Goal: Task Accomplishment & Management: Use online tool/utility

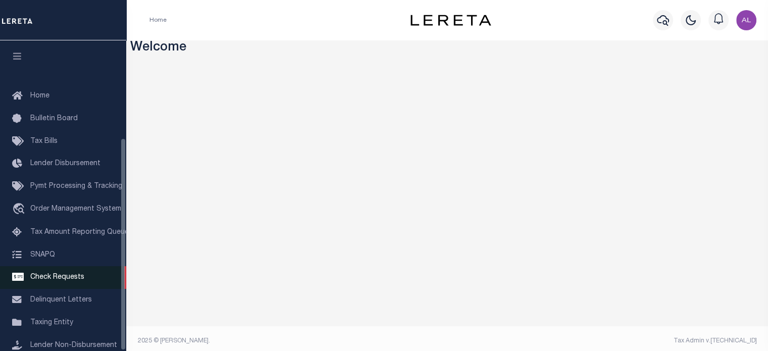
scroll to position [142, 0]
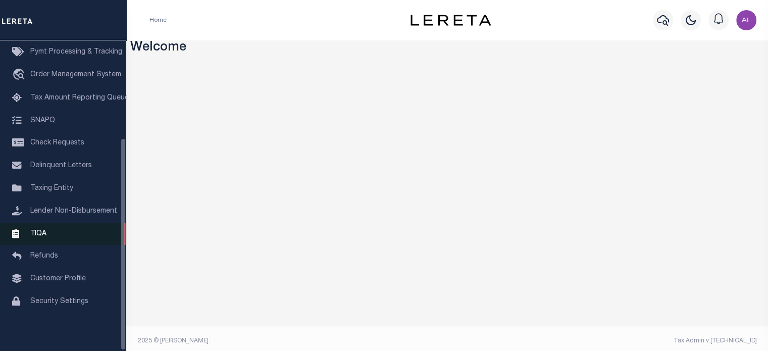
click at [69, 238] on link "TIQA" at bounding box center [63, 234] width 126 height 23
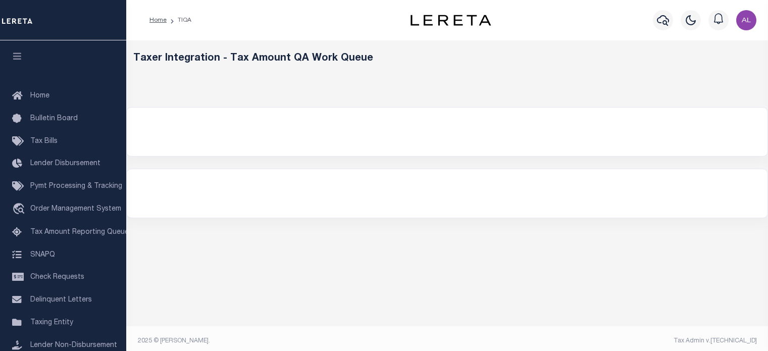
select select "200"
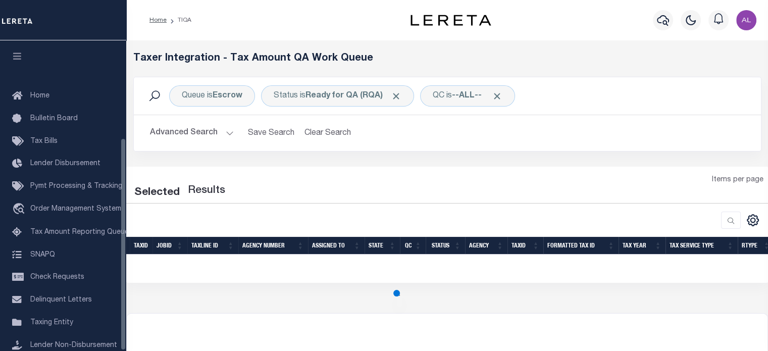
scroll to position [142, 0]
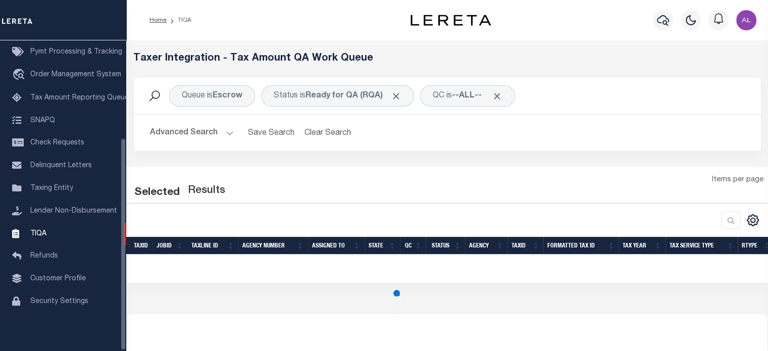
select select "200"
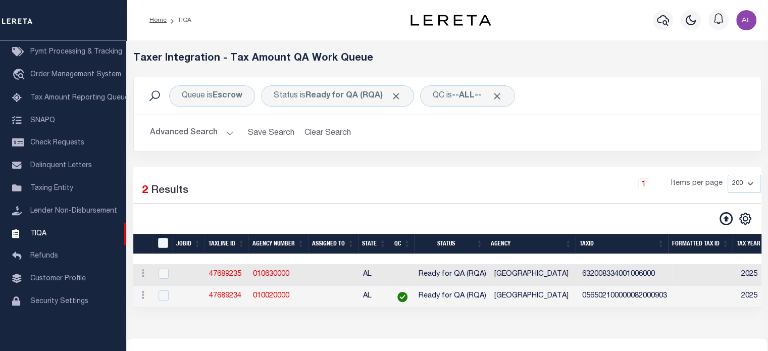
scroll to position [62, 0]
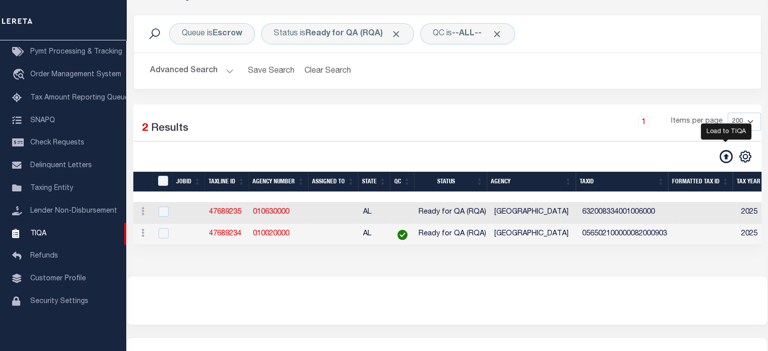
click at [723, 161] on icon at bounding box center [726, 156] width 13 height 13
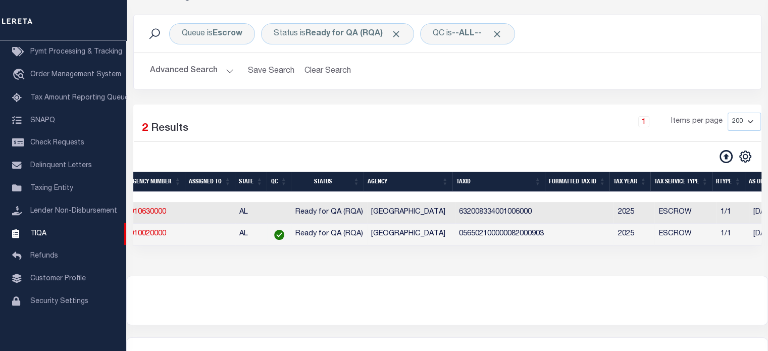
scroll to position [0, 0]
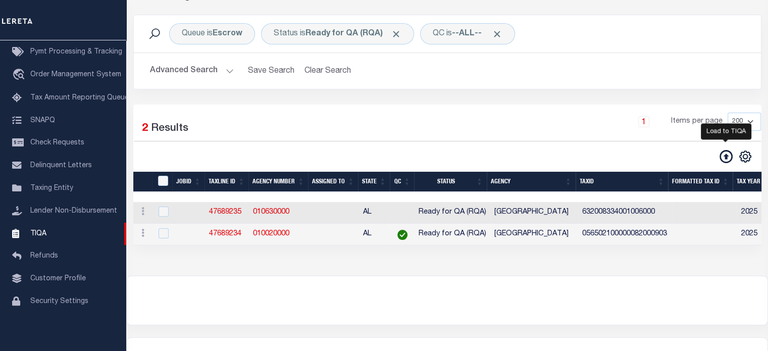
click at [725, 154] on icon at bounding box center [726, 156] width 13 height 13
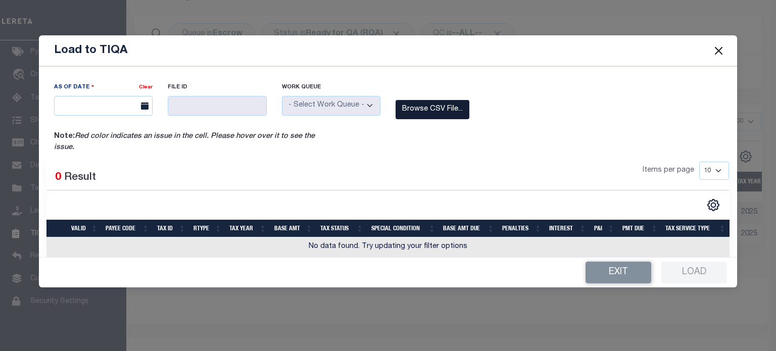
click at [427, 111] on label "Browse CSV File..." at bounding box center [432, 110] width 74 height 20
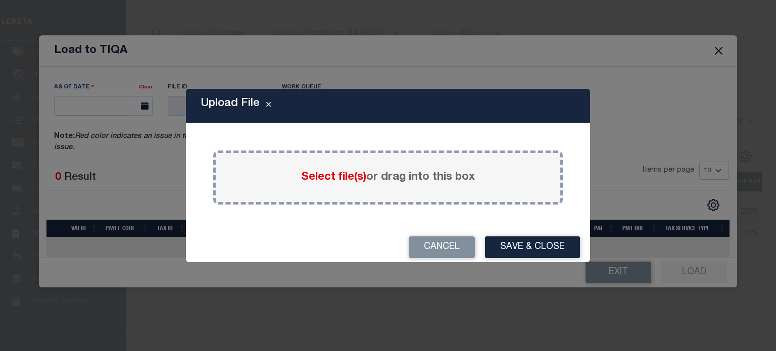
click at [326, 181] on span "Select file(s)" at bounding box center [333, 177] width 65 height 11
click at [0, 0] on input "Select file(s) or drag into this box" at bounding box center [0, 0] width 0 height 0
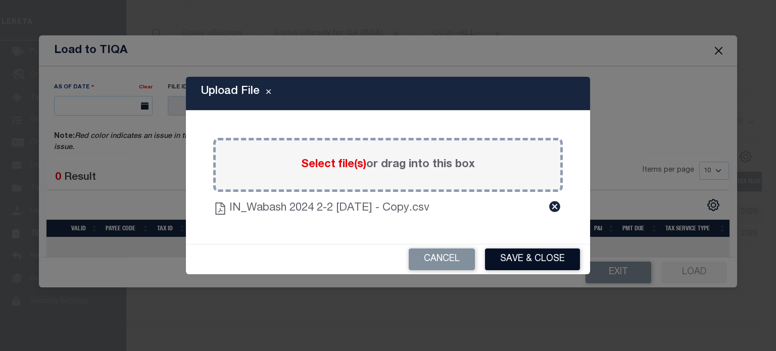
click at [531, 260] on button "Save & Close" at bounding box center [532, 259] width 95 height 22
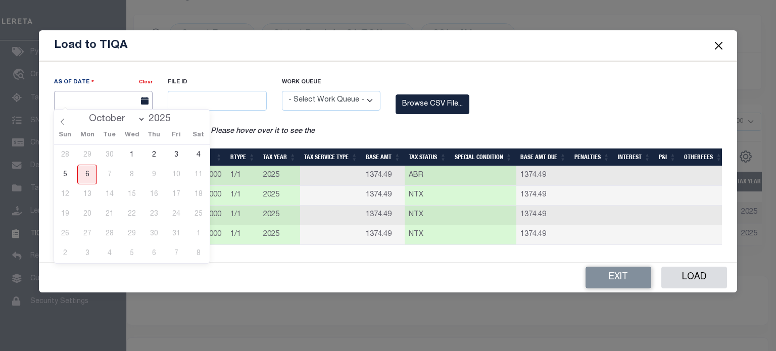
click at [113, 102] on input "text" at bounding box center [103, 101] width 98 height 20
click at [84, 170] on span "6" at bounding box center [87, 175] width 20 height 20
type input "[DATE]"
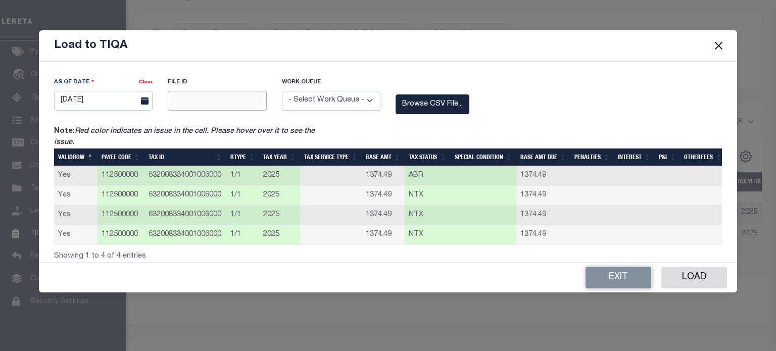
click at [215, 94] on input "text" at bounding box center [217, 101] width 98 height 20
type input "12345"
click at [316, 92] on select "- Select Work Queue - Delinquent Escrow" at bounding box center [331, 101] width 98 height 20
select select "ESC"
click at [282, 91] on select "- Select Work Queue - Delinquent Escrow" at bounding box center [331, 101] width 98 height 20
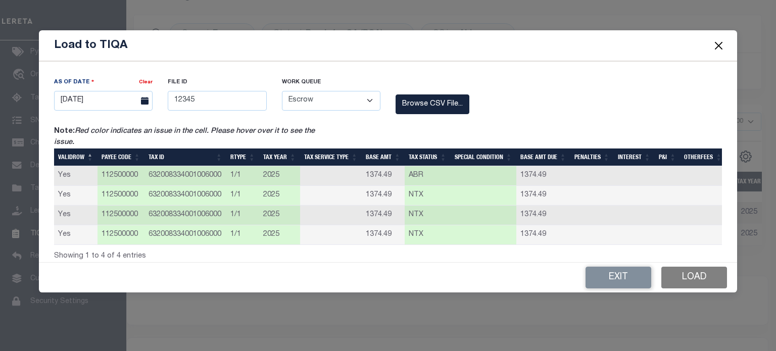
click at [684, 276] on button "Load" at bounding box center [694, 278] width 66 height 22
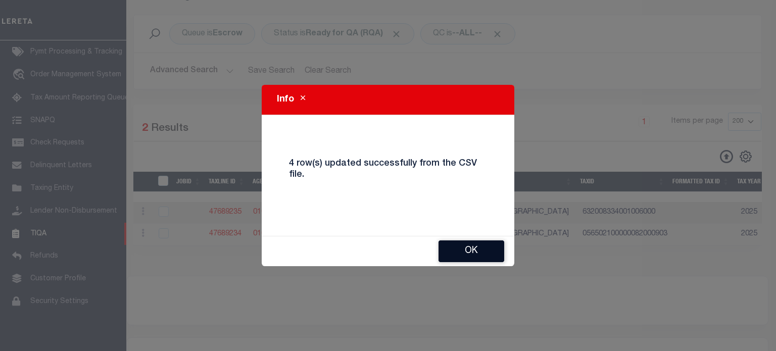
click at [485, 246] on button "Ok" at bounding box center [471, 251] width 66 height 22
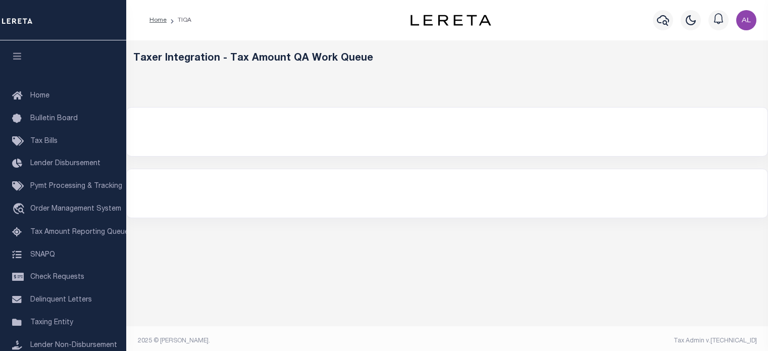
select select "200"
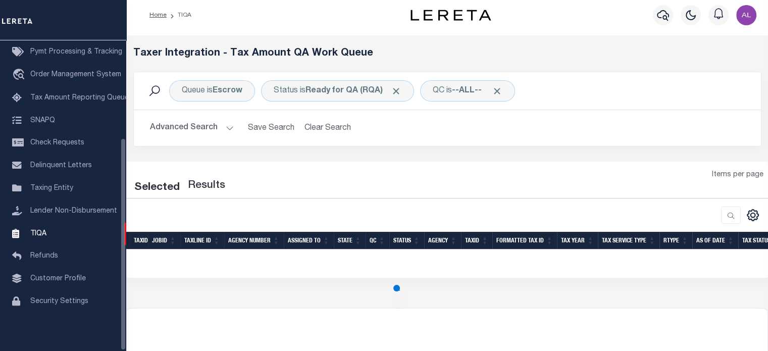
scroll to position [5, 0]
select select "200"
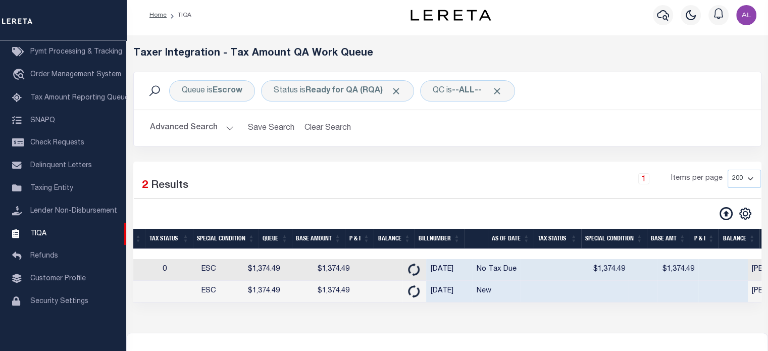
scroll to position [0, 839]
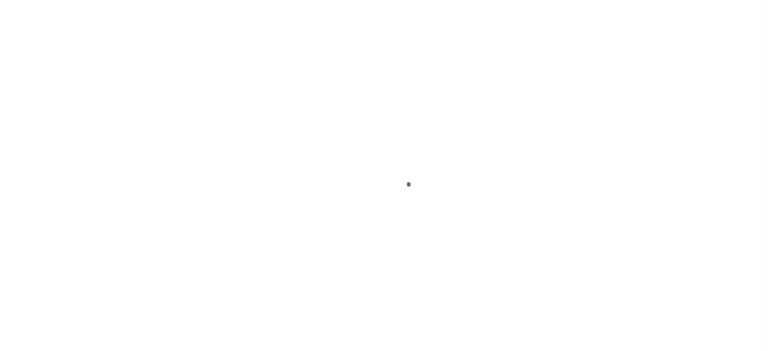
scroll to position [135, 0]
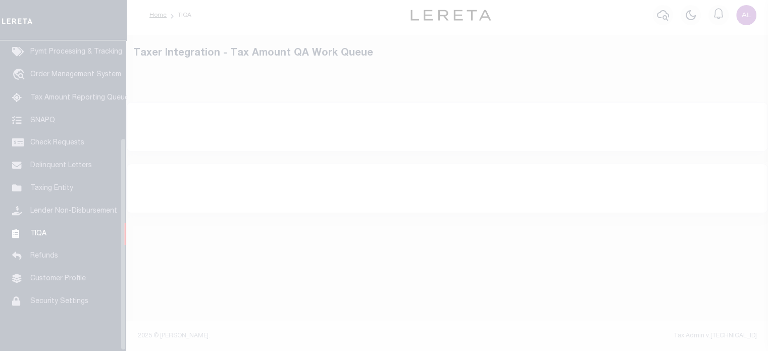
select select "200"
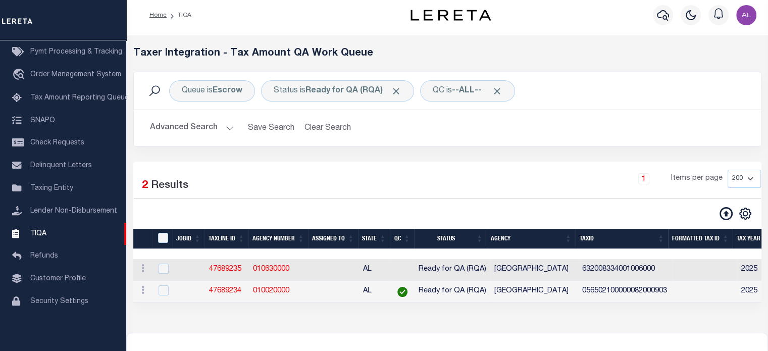
scroll to position [142, 0]
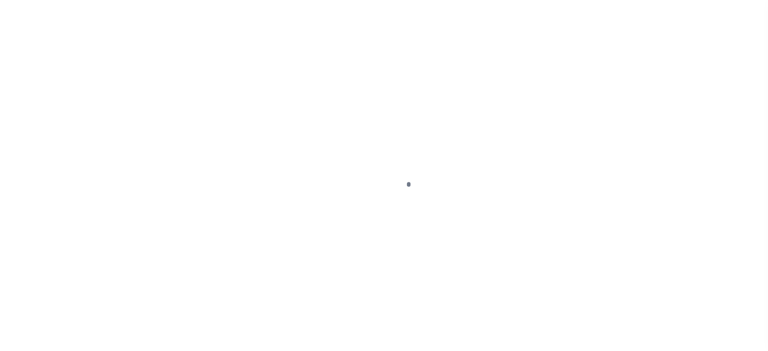
scroll to position [142, 0]
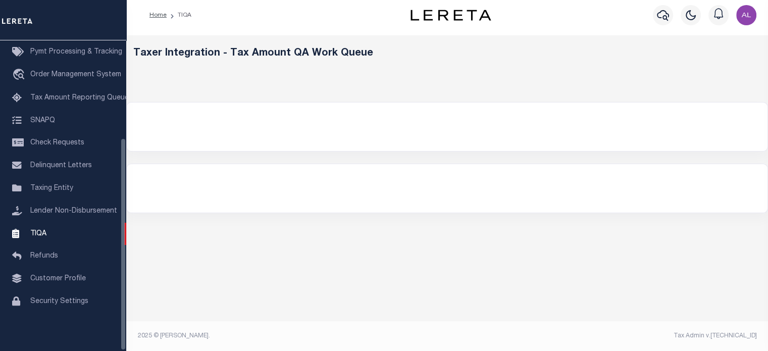
select select "200"
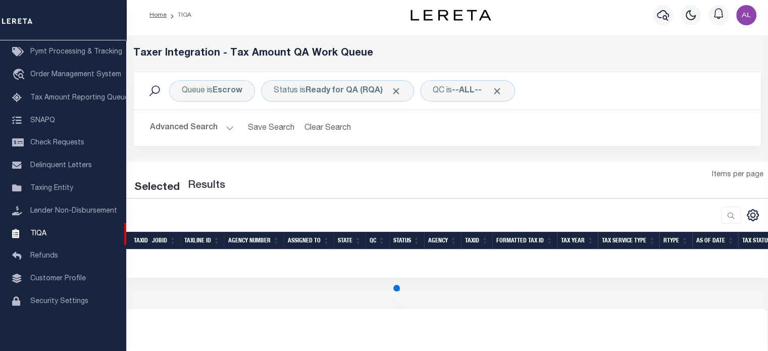
select select "200"
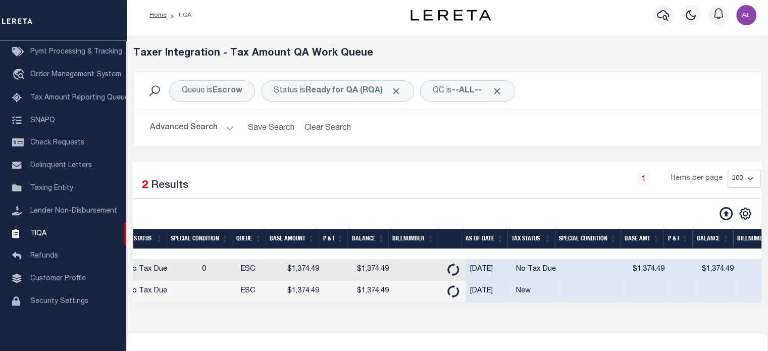
scroll to position [0, 794]
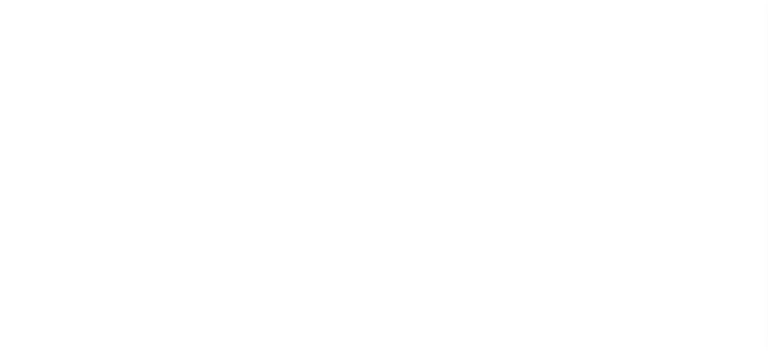
select select "200"
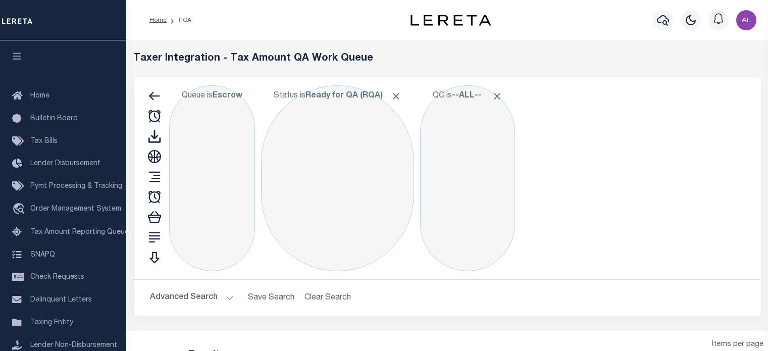
select select "200"
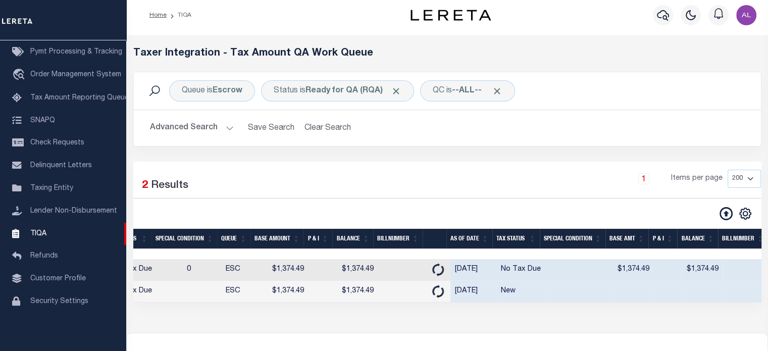
scroll to position [0, 811]
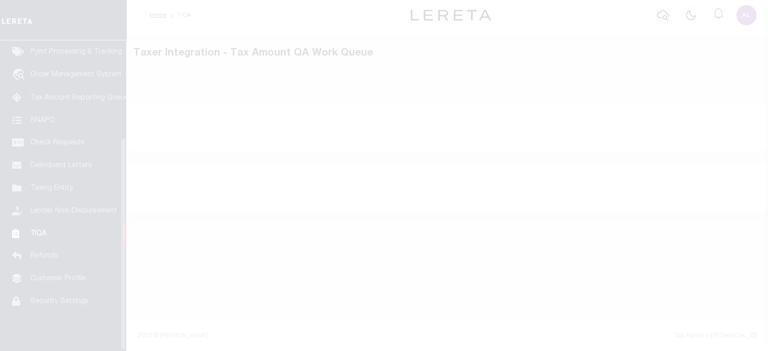
scroll to position [142, 0]
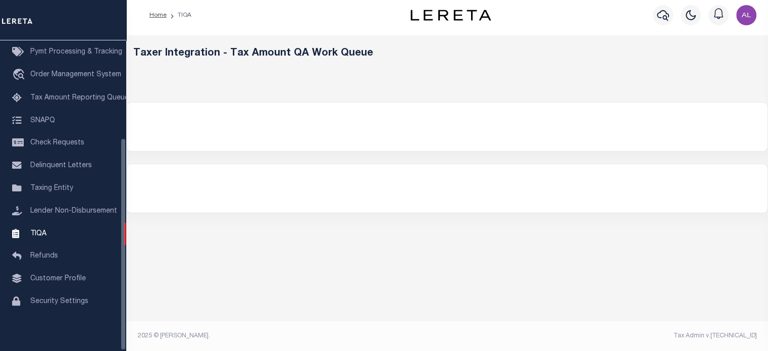
select select "200"
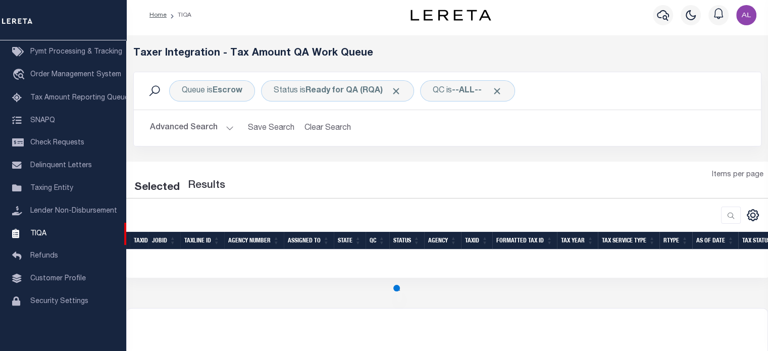
select select "200"
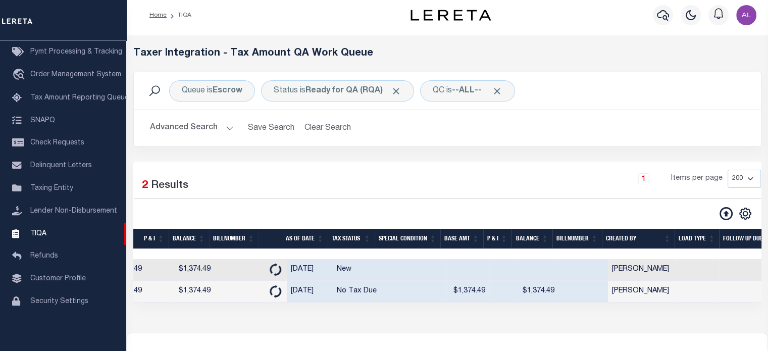
scroll to position [0, 971]
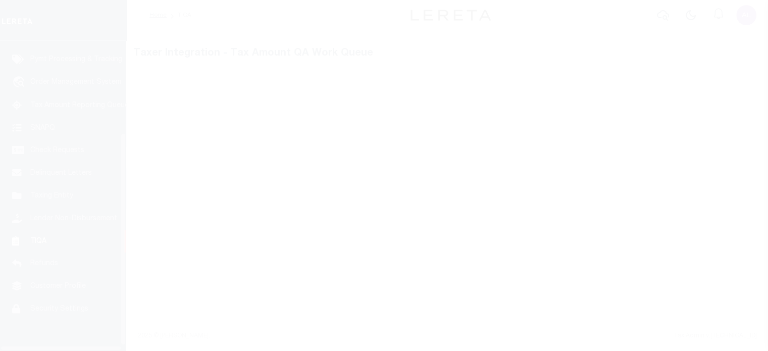
scroll to position [142, 0]
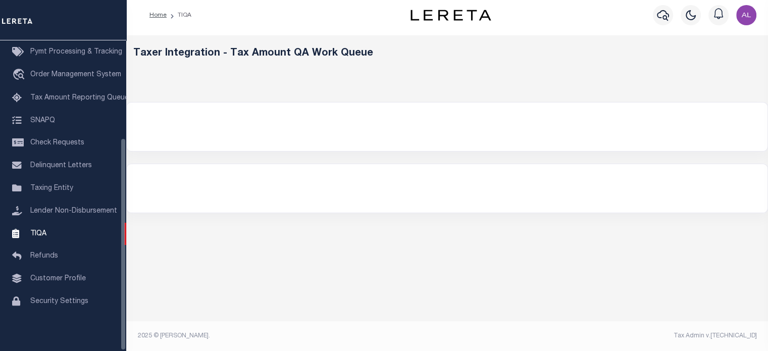
select select "200"
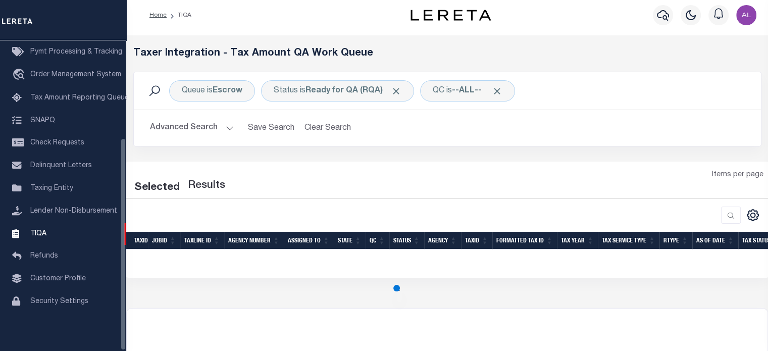
select select "200"
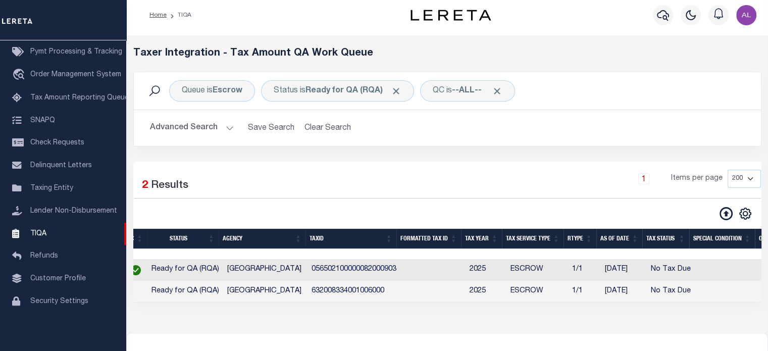
scroll to position [0, 267]
click at [481, 291] on td "2025" at bounding box center [485, 292] width 41 height 22
checkbox input "true"
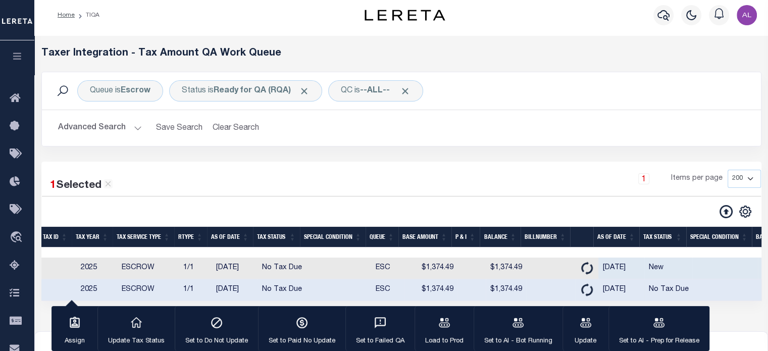
scroll to position [0, 0]
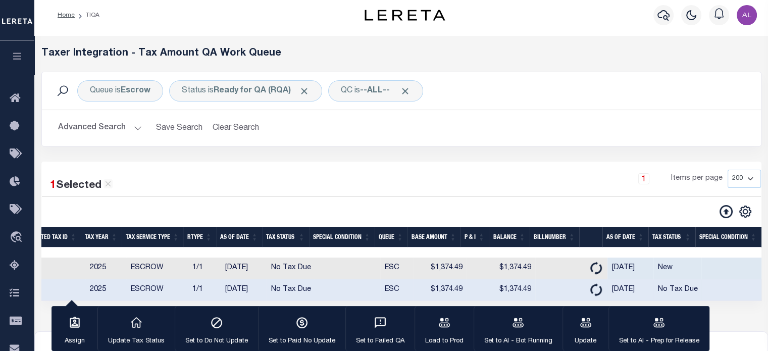
click at [389, 160] on div "Queue is Escrow Status is Ready for QA (RQA) QC is --ALL-- Search Advanced Sear…" at bounding box center [401, 117] width 735 height 90
click at [396, 177] on div "1 Items per page 10 25 50 100 200 500 1000 2000" at bounding box center [493, 183] width 536 height 26
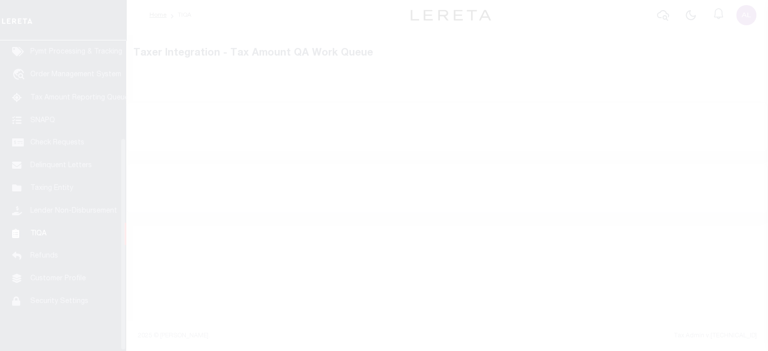
scroll to position [142, 0]
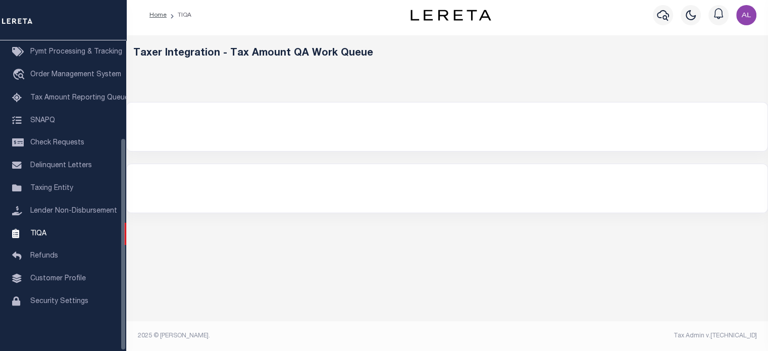
select select "200"
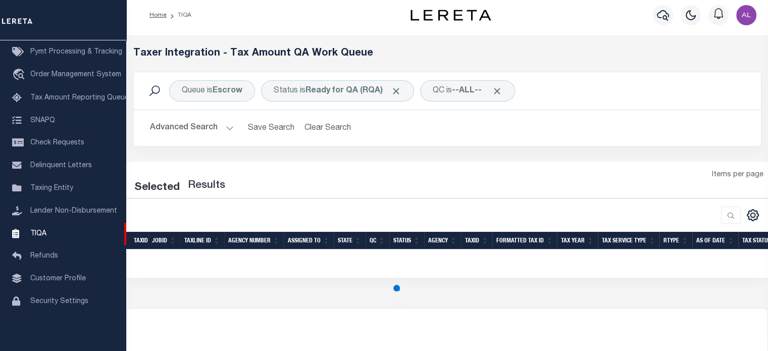
select select "200"
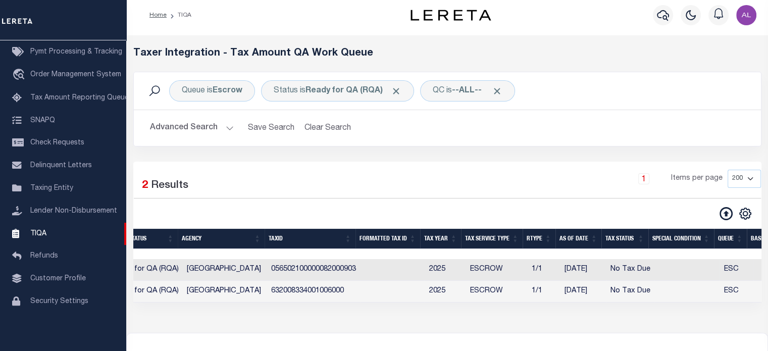
scroll to position [0, 0]
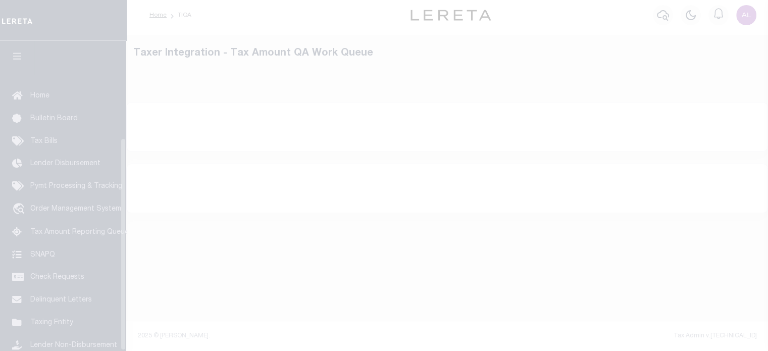
select select "200"
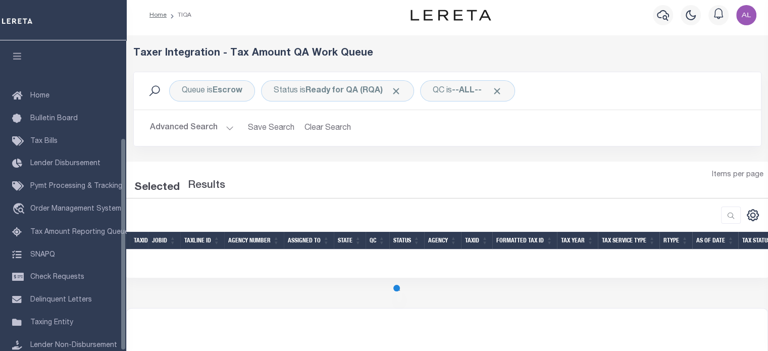
scroll to position [142, 0]
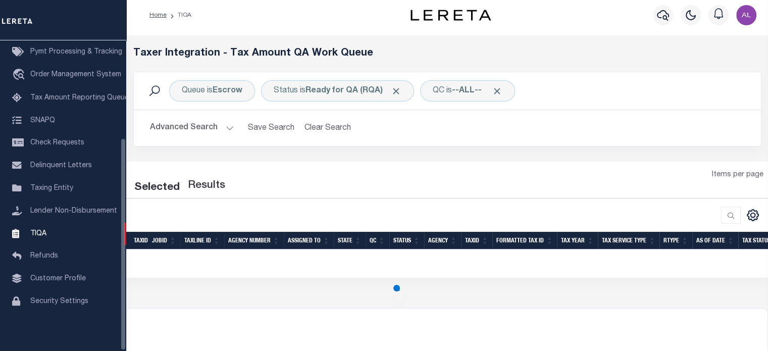
select select "200"
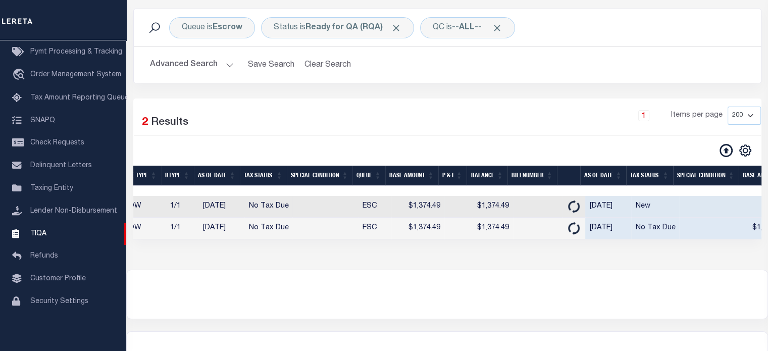
scroll to position [0, 0]
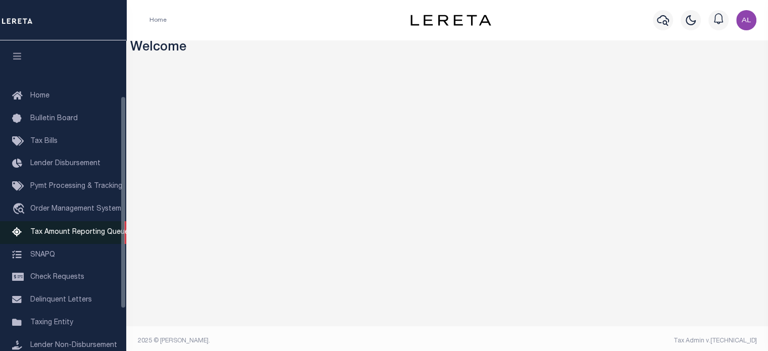
scroll to position [142, 0]
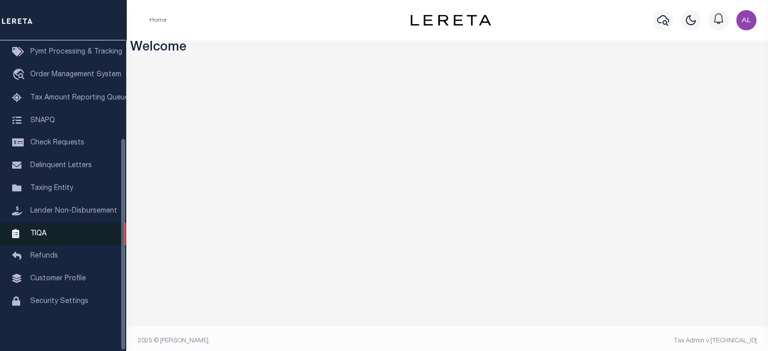
click at [66, 232] on link "TIQA" at bounding box center [63, 234] width 126 height 23
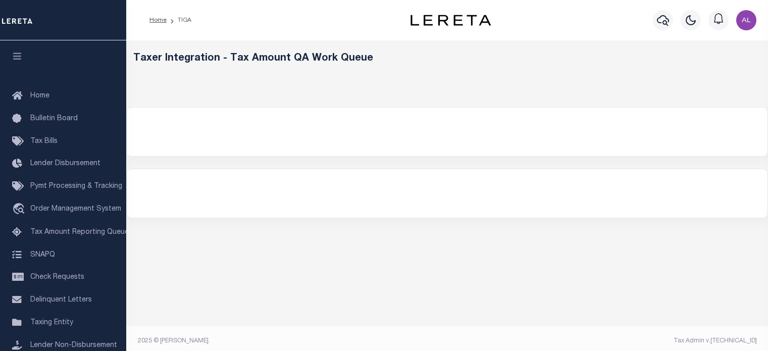
select select "200"
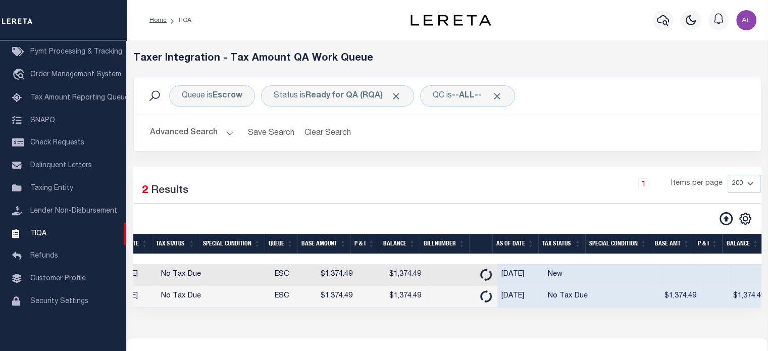
scroll to position [0, 268]
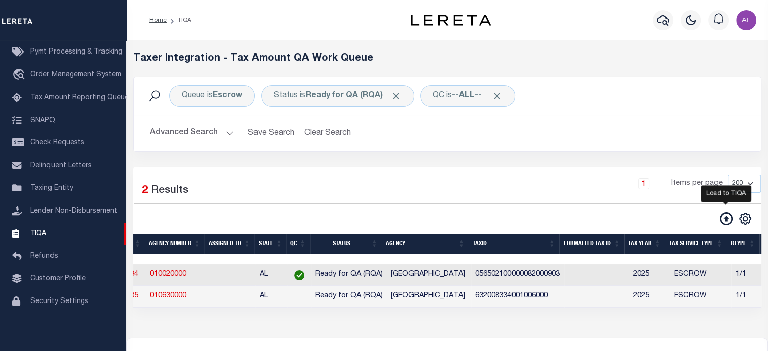
click at [729, 219] on icon at bounding box center [726, 218] width 13 height 13
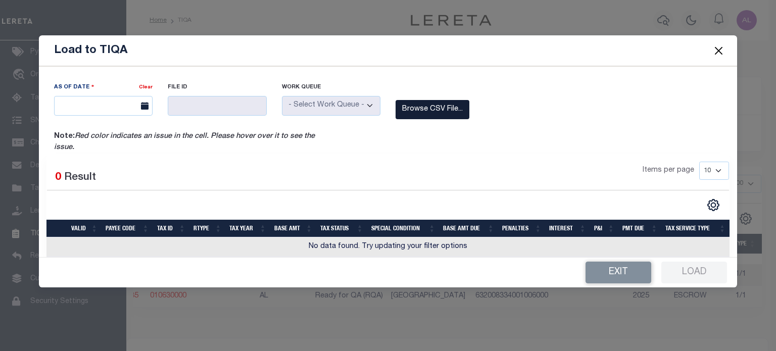
click at [442, 115] on label "Browse CSV File..." at bounding box center [432, 110] width 74 height 20
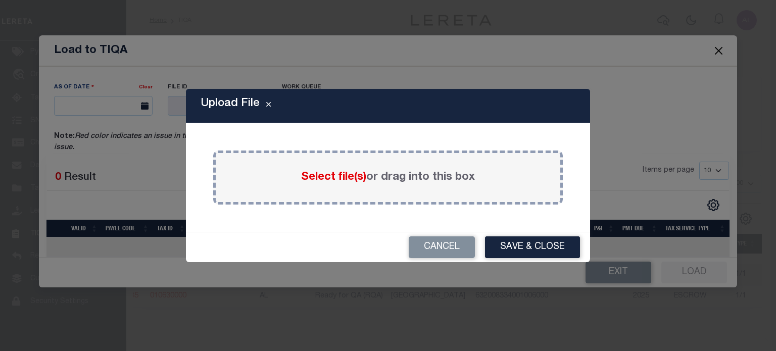
click at [323, 172] on span "Select file(s)" at bounding box center [333, 177] width 65 height 11
click at [0, 0] on input "Select file(s) or drag into this box" at bounding box center [0, 0] width 0 height 0
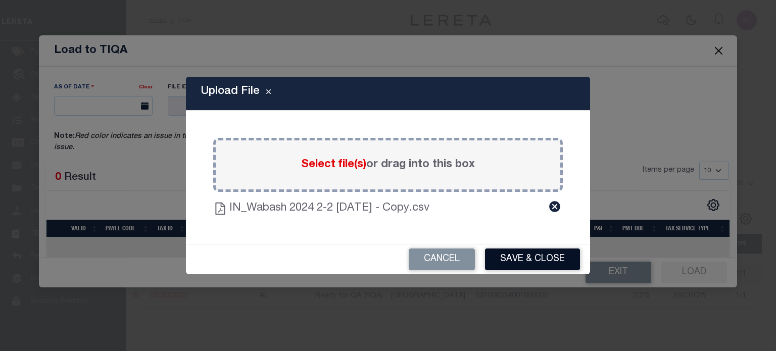
click at [515, 258] on button "Save & Close" at bounding box center [532, 259] width 95 height 22
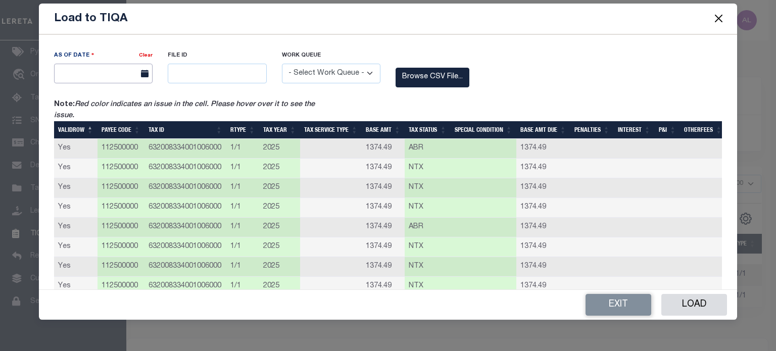
click at [108, 75] on body "Home TIQA" at bounding box center [388, 230] width 776 height 461
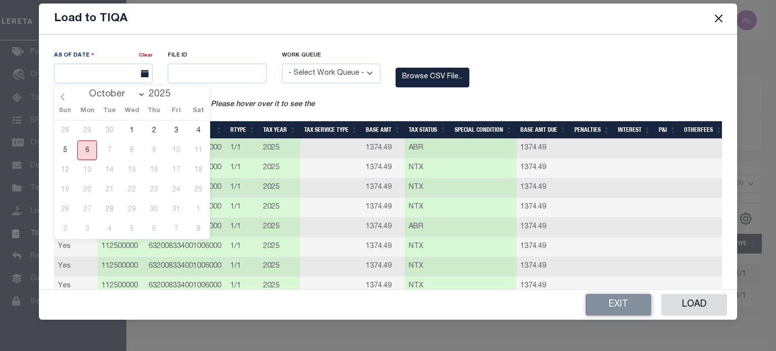
click at [93, 145] on span "6" at bounding box center [87, 150] width 20 height 20
type input "[DATE]"
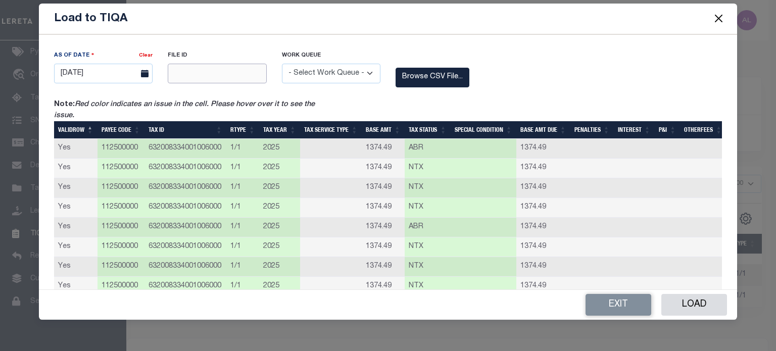
click at [212, 74] on input "text" at bounding box center [217, 74] width 98 height 20
type input "12345"
click at [323, 78] on select "- Select Work Queue - Delinquent Escrow" at bounding box center [331, 74] width 98 height 20
select select "ESC"
click at [282, 64] on select "- Select Work Queue - Delinquent Escrow" at bounding box center [331, 74] width 98 height 20
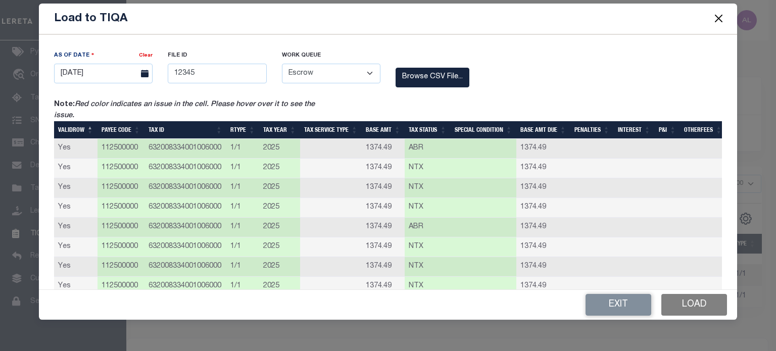
click at [693, 296] on button "Load" at bounding box center [694, 305] width 66 height 22
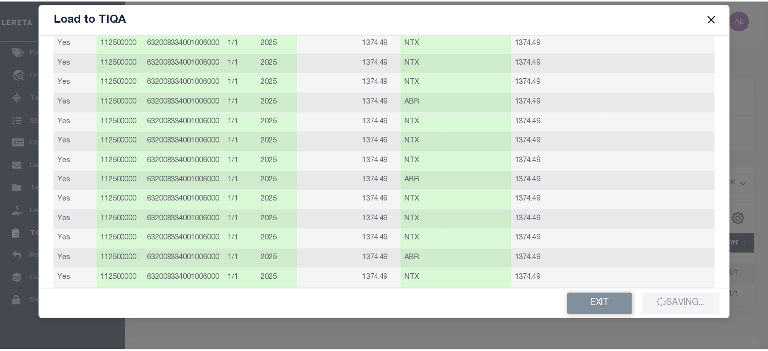
scroll to position [0, 0]
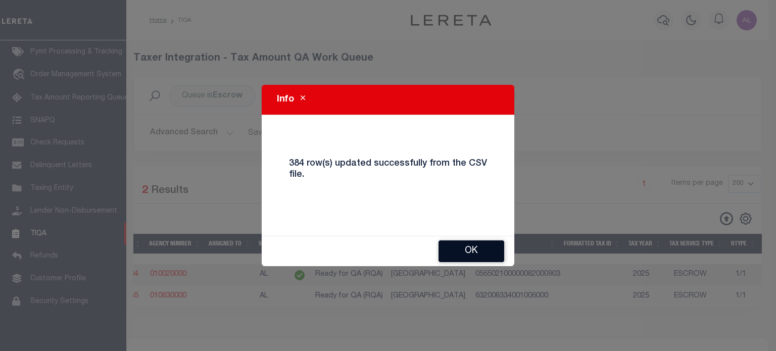
click at [468, 250] on button "Ok" at bounding box center [471, 251] width 66 height 22
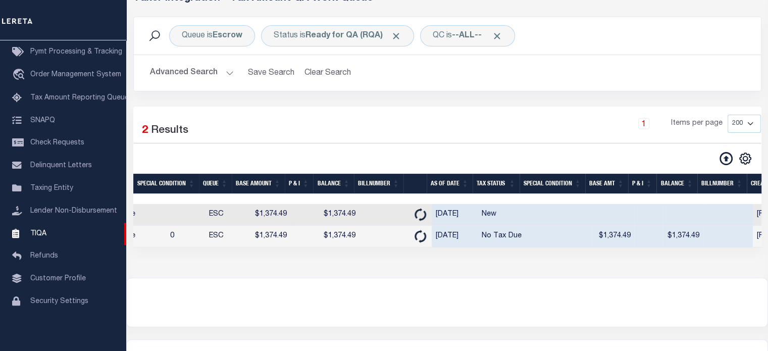
scroll to position [0, 792]
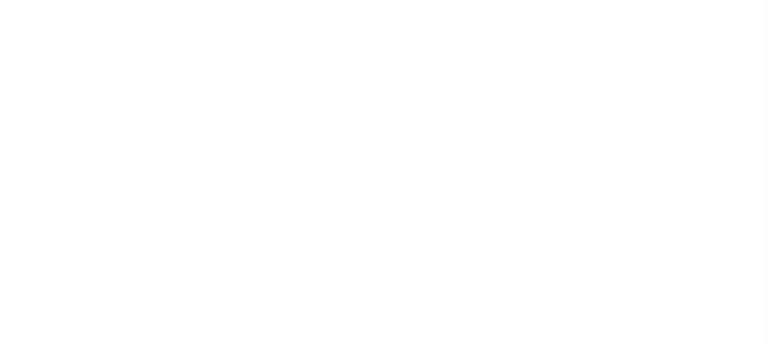
select select "200"
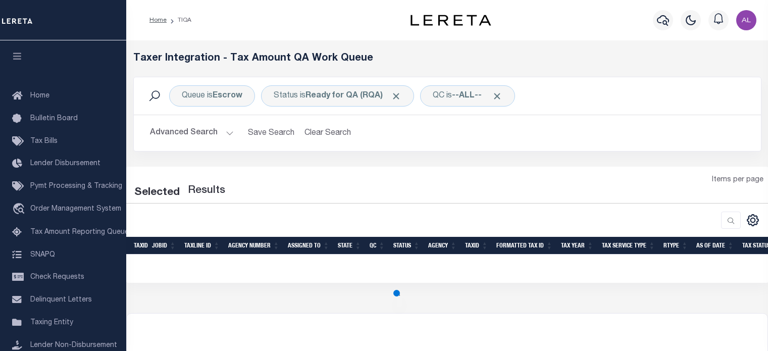
select select "200"
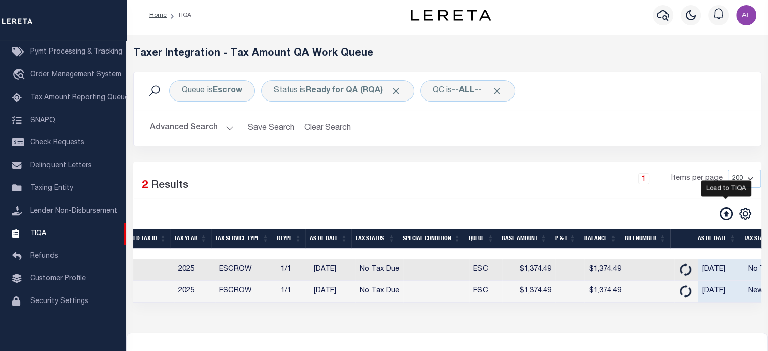
click at [725, 210] on icon at bounding box center [726, 213] width 13 height 13
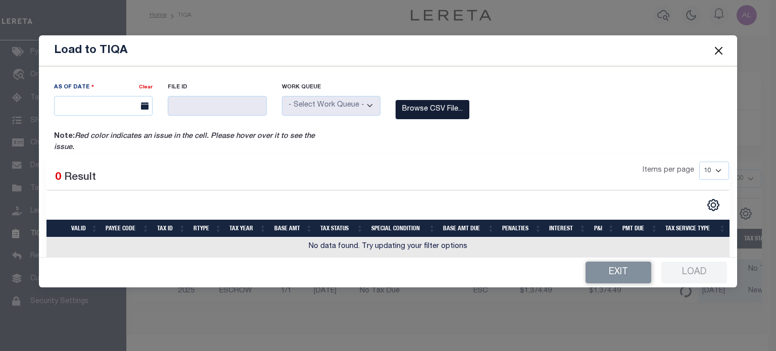
click at [430, 113] on label "Browse CSV File..." at bounding box center [432, 110] width 74 height 20
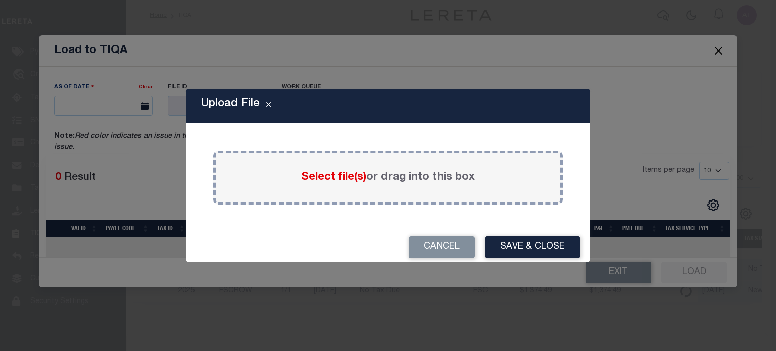
click at [327, 169] on label "Select file(s) or drag into this box" at bounding box center [388, 177] width 174 height 17
click at [0, 0] on input "Select file(s) or drag into this box" at bounding box center [0, 0] width 0 height 0
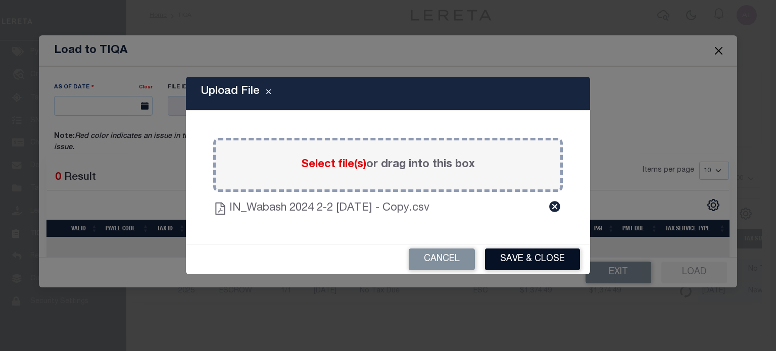
click at [530, 266] on button "Save & Close" at bounding box center [532, 259] width 95 height 22
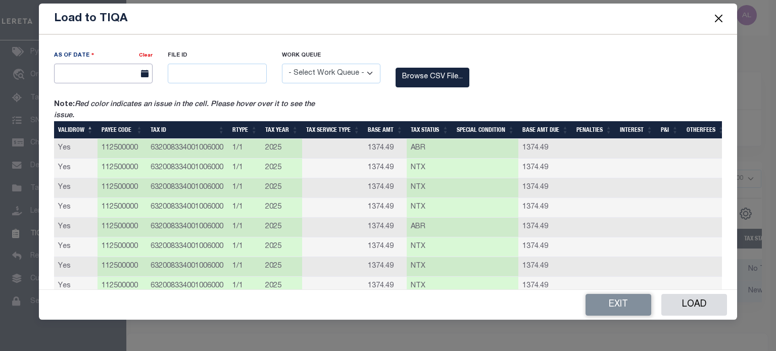
click at [109, 69] on input "text" at bounding box center [103, 74] width 98 height 20
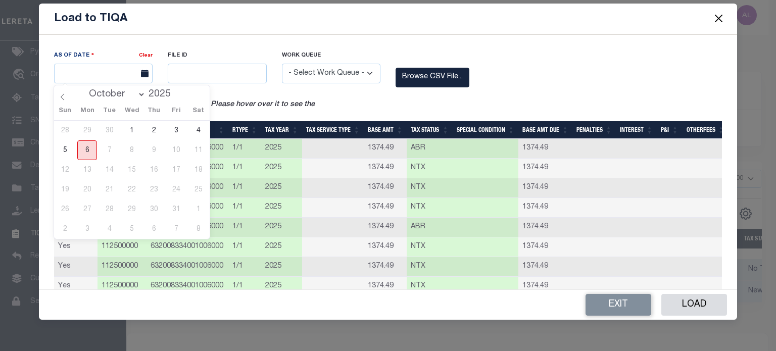
click at [86, 149] on span "6" at bounding box center [87, 150] width 20 height 20
type input "[DATE]"
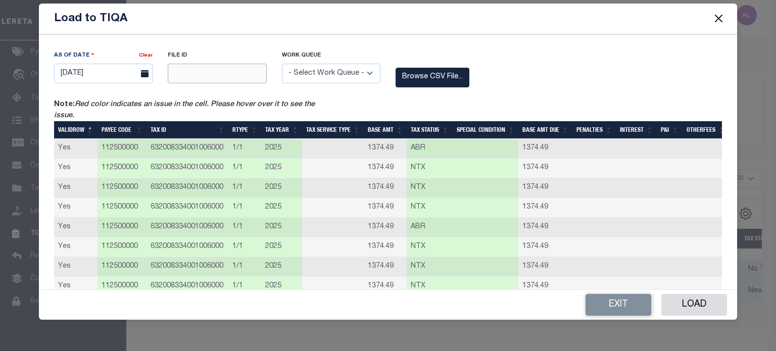
click at [241, 72] on input "text" at bounding box center [217, 74] width 98 height 20
type input "12345"
click at [312, 69] on select "- Select Work Queue - Delinquent Escrow" at bounding box center [331, 74] width 98 height 20
select select "ESC"
click at [282, 64] on select "- Select Work Queue - Delinquent Escrow" at bounding box center [331, 74] width 98 height 20
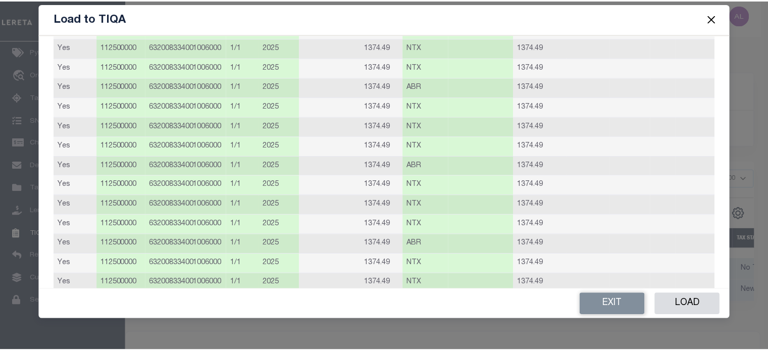
scroll to position [7416, 0]
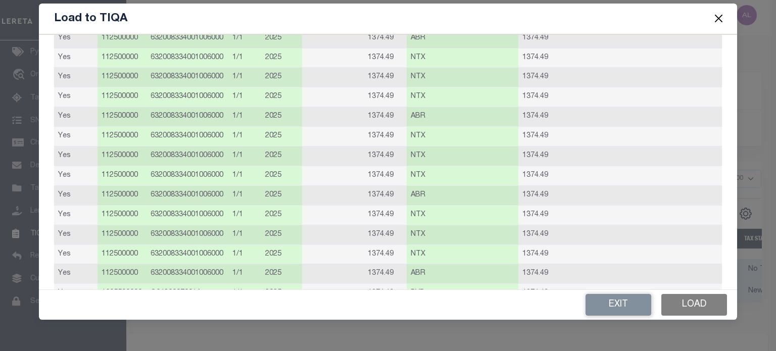
click at [679, 303] on button "Load" at bounding box center [694, 305] width 66 height 22
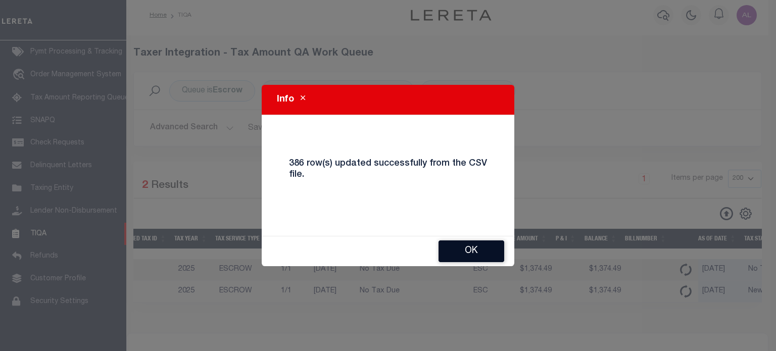
click at [475, 252] on button "Ok" at bounding box center [471, 251] width 66 height 22
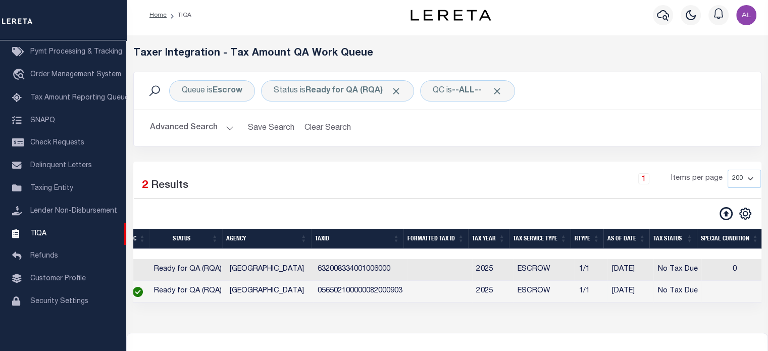
scroll to position [0, 269]
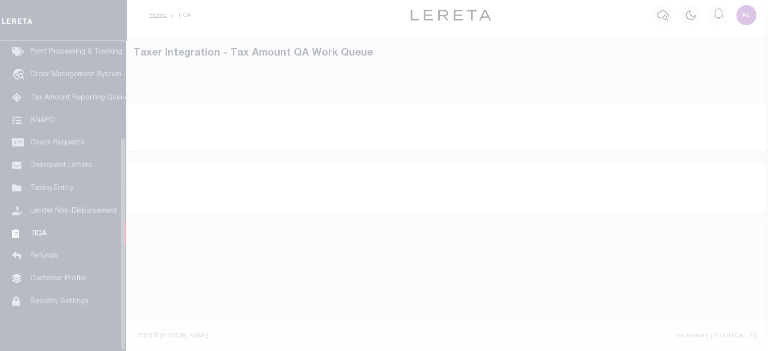
scroll to position [142, 0]
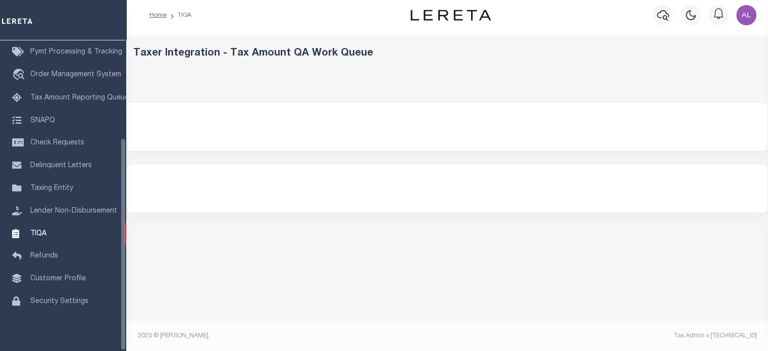
select select "200"
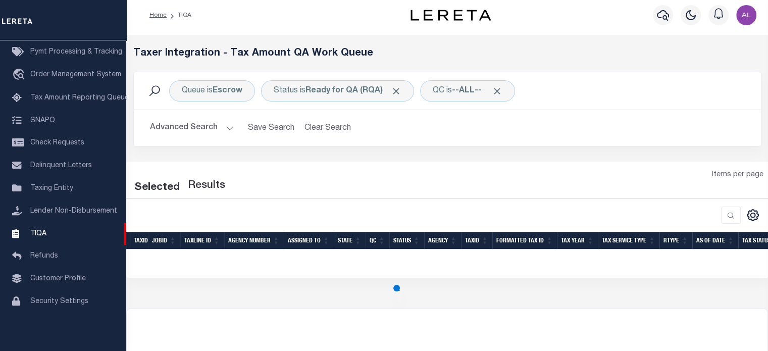
select select "200"
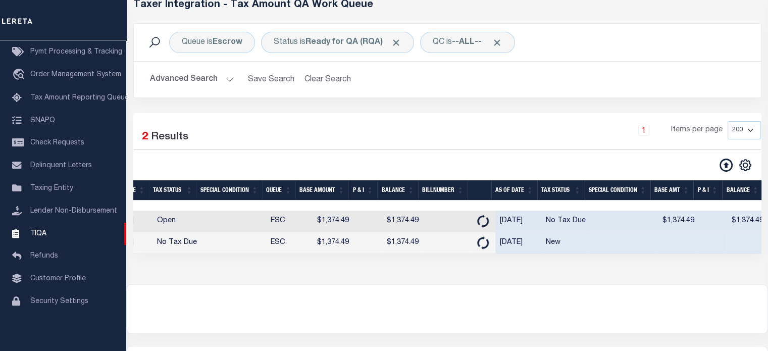
scroll to position [0, 803]
